Goal: Contribute content

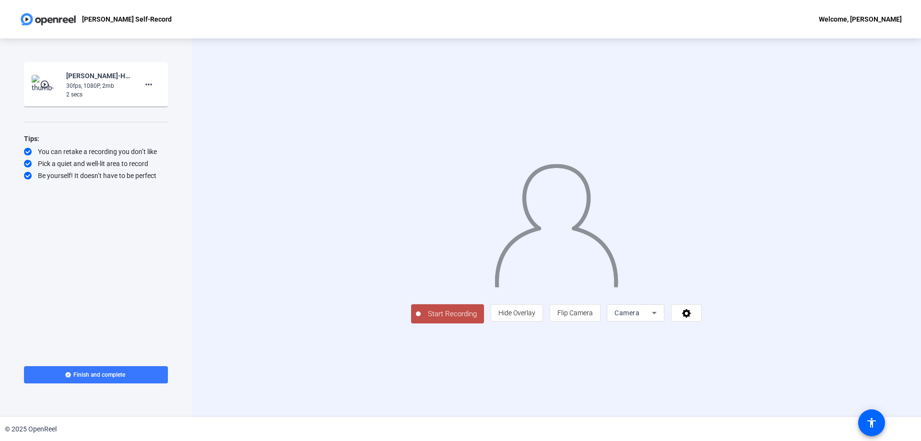
click at [421, 319] on span "Start Recording" at bounding box center [452, 313] width 63 height 11
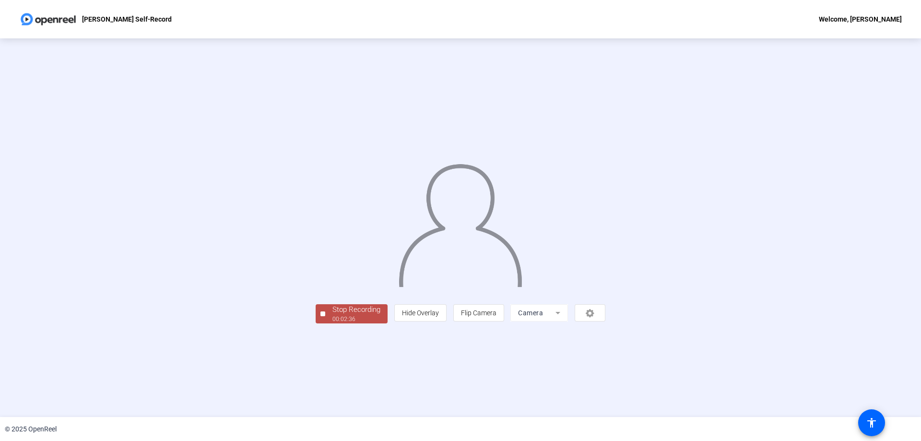
click at [332, 315] on div "Stop Recording" at bounding box center [356, 309] width 48 height 11
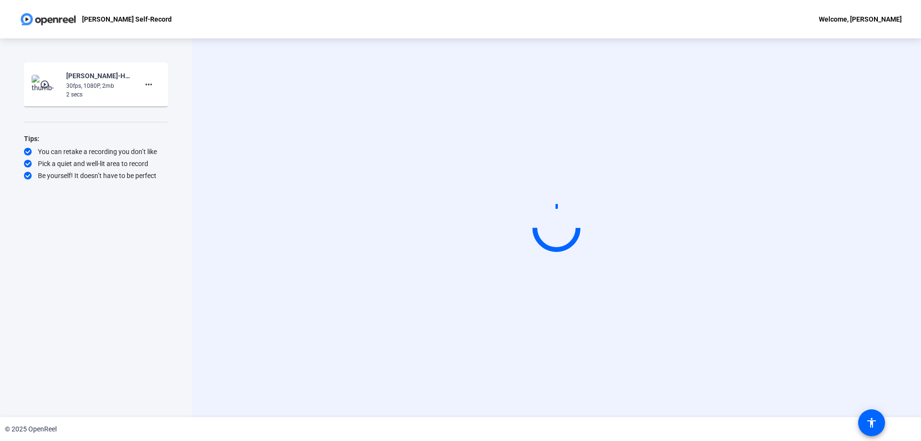
click at [107, 87] on div "30fps, 1080P, 2mb" at bounding box center [98, 86] width 64 height 9
click at [155, 88] on span at bounding box center [148, 84] width 23 height 23
click at [167, 101] on span "Delete clip" at bounding box center [164, 105] width 38 height 12
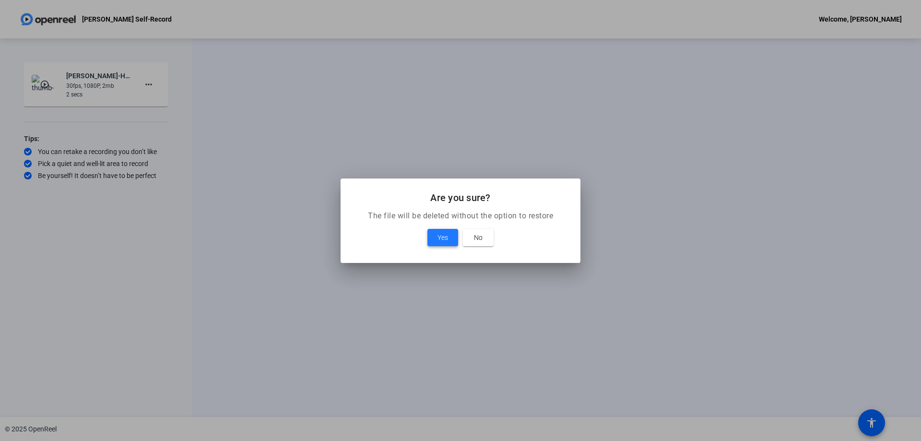
click at [435, 237] on span at bounding box center [442, 237] width 31 height 23
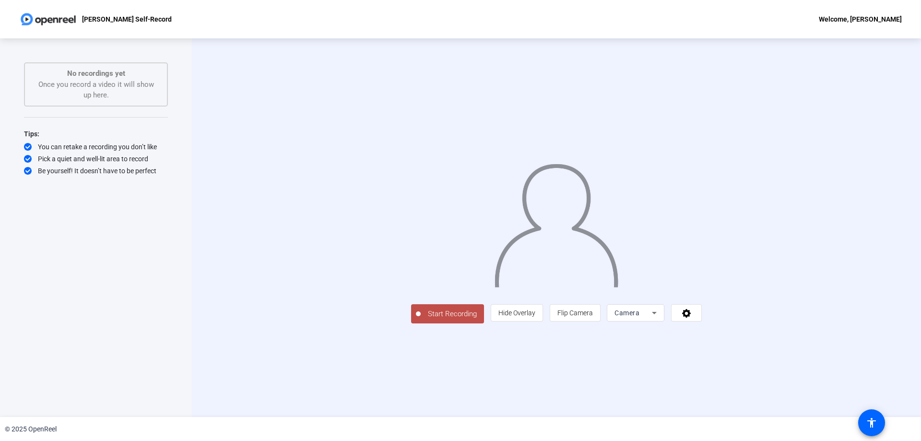
click at [411, 323] on button "Start Recording" at bounding box center [447, 313] width 73 height 19
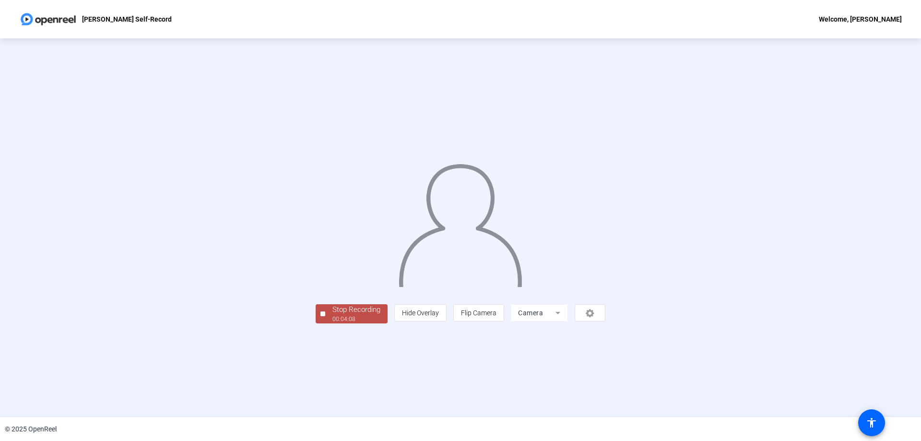
click at [332, 315] on div "Stop Recording" at bounding box center [356, 309] width 48 height 11
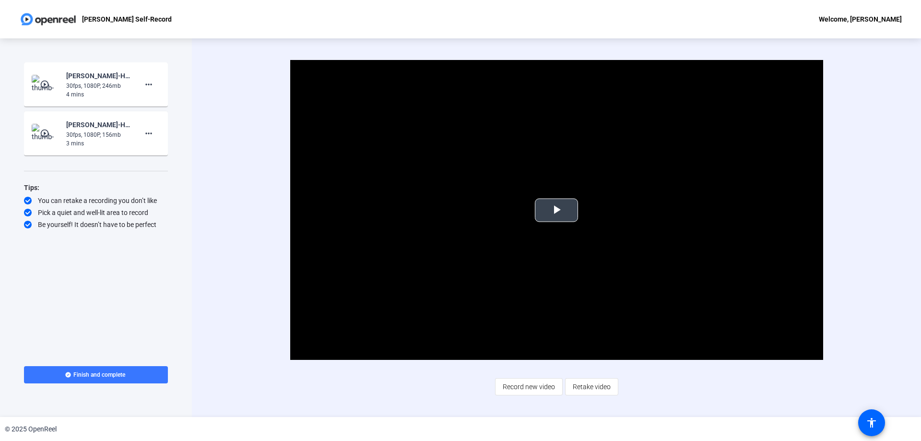
click at [556, 210] on span "Video Player" at bounding box center [556, 210] width 0 height 0
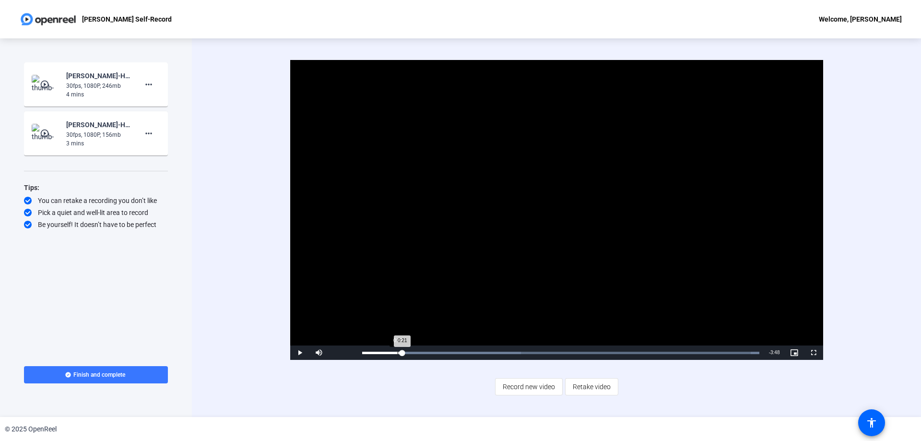
drag, startPoint x: 410, startPoint y: 355, endPoint x: 397, endPoint y: 355, distance: 13.0
click at [397, 355] on div "Loaded : 100.00% 0:22 0:21" at bounding box center [560, 352] width 407 height 14
click at [90, 368] on span at bounding box center [96, 374] width 144 height 23
